Goal: Task Accomplishment & Management: Manage account settings

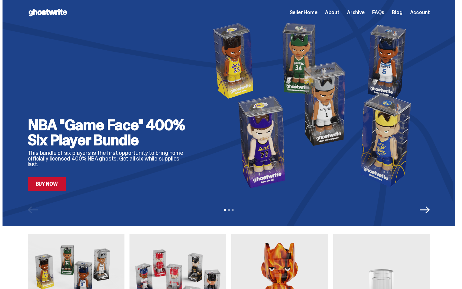
click at [317, 15] on span "Seller Home" at bounding box center [304, 12] width 28 height 5
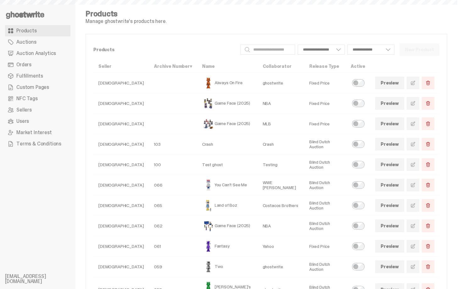
select select
click at [45, 58] on link "Auction Analytics" at bounding box center [37, 53] width 65 height 11
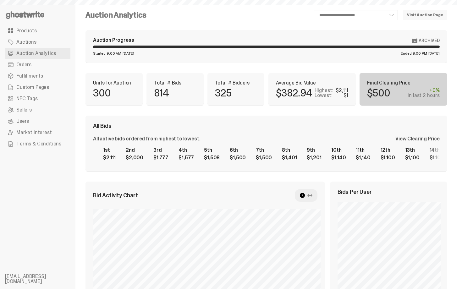
click at [44, 63] on link "Orders" at bounding box center [37, 64] width 65 height 11
